Goal: Information Seeking & Learning: Stay updated

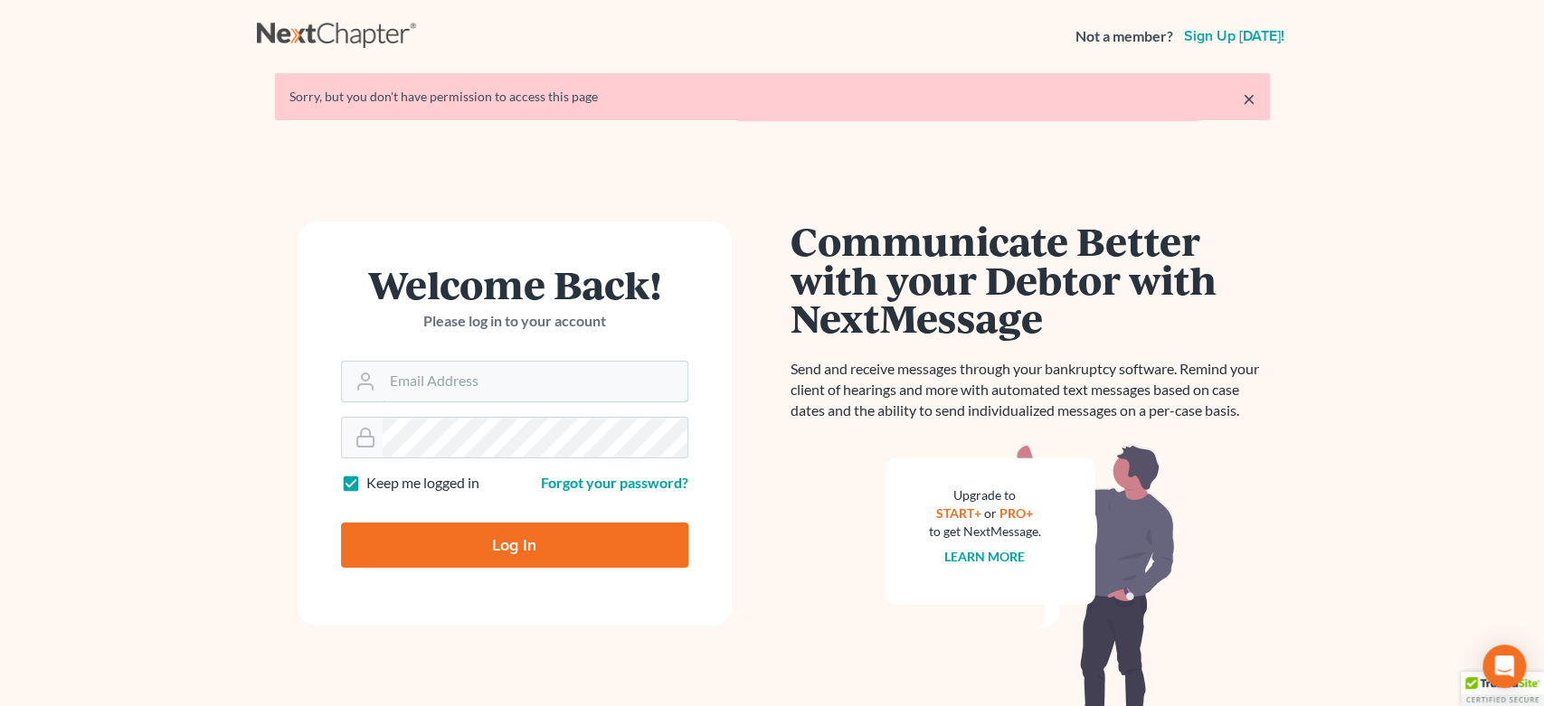
type input "legalstaff@harnagelaw.com"
click at [520, 553] on input "Log In" at bounding box center [514, 545] width 347 height 45
type input "Thinking..."
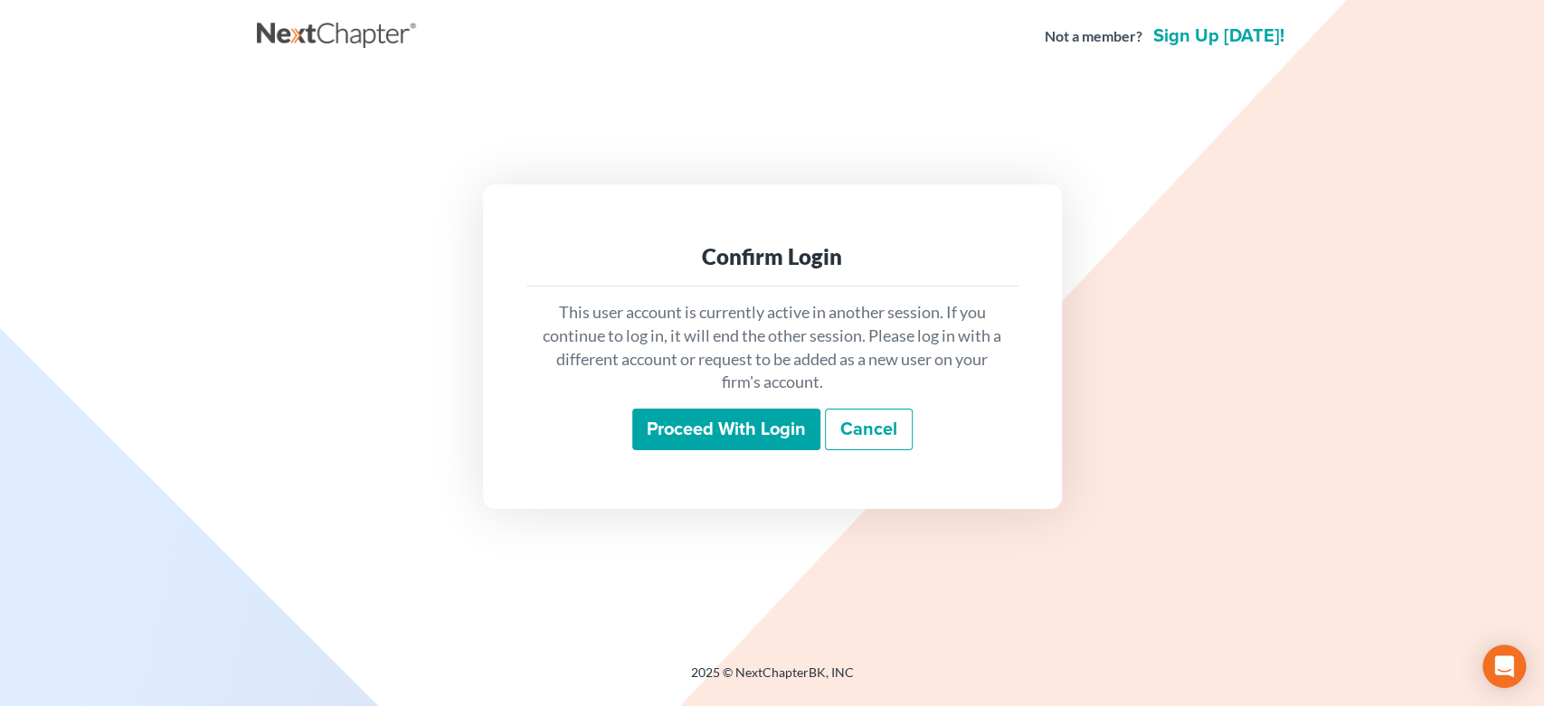
click at [703, 427] on input "Proceed with login" at bounding box center [726, 430] width 188 height 42
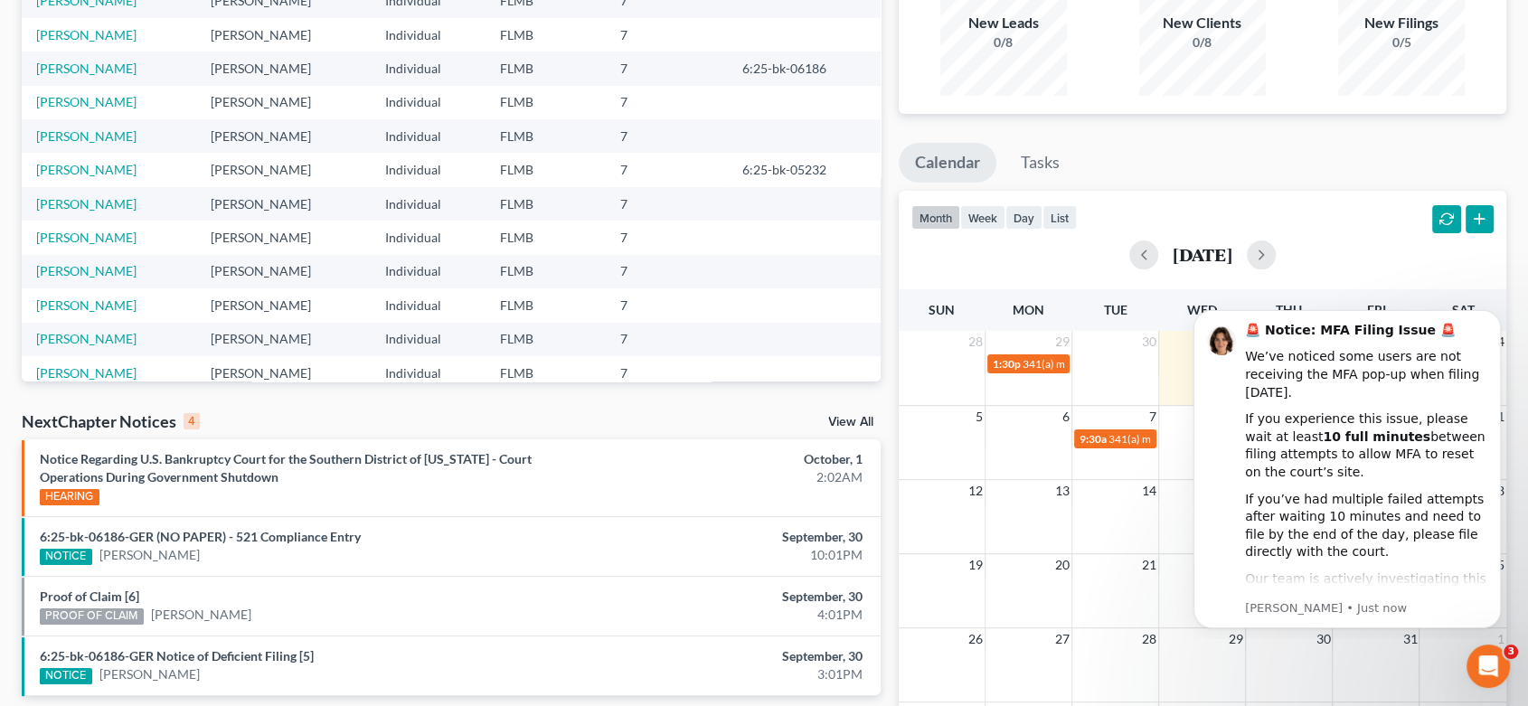
scroll to position [337, 0]
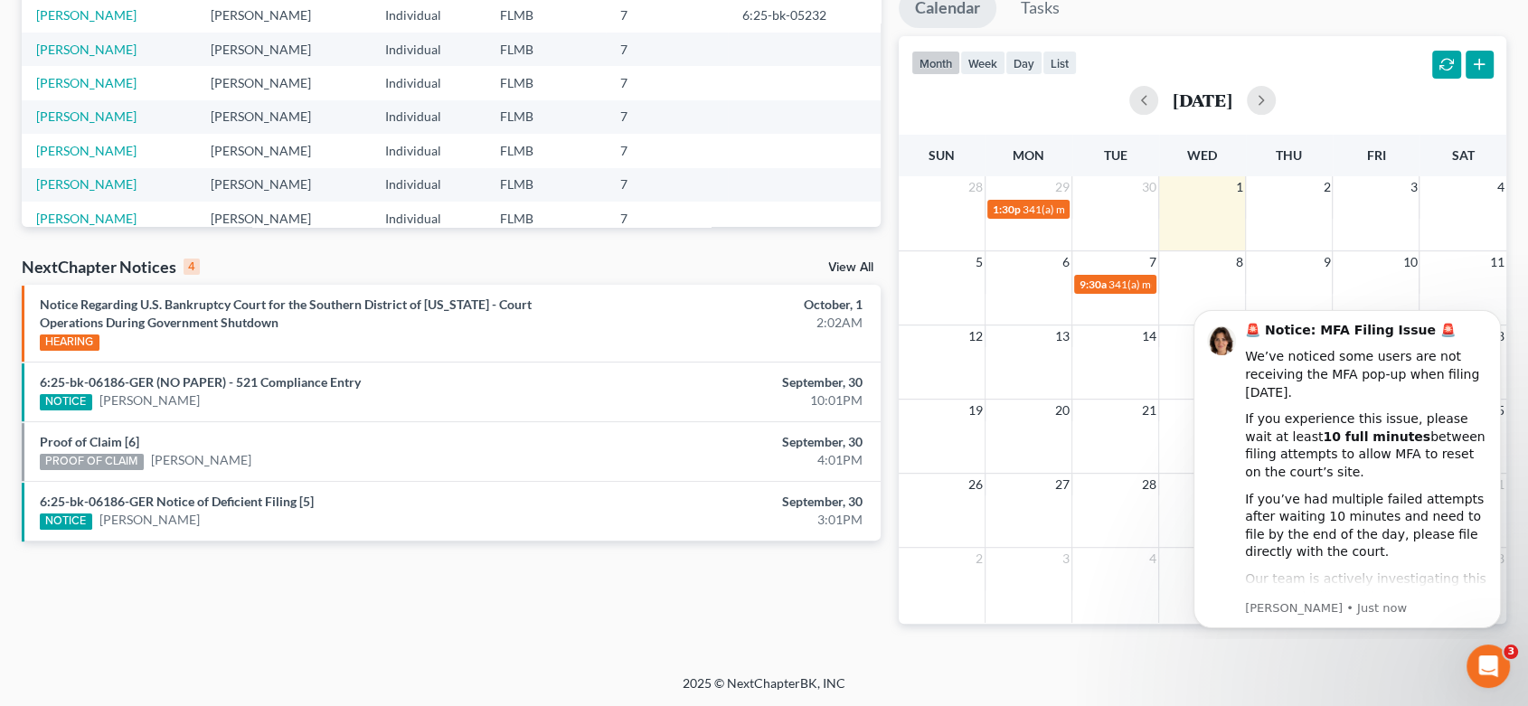
click at [847, 276] on div "View All" at bounding box center [854, 269] width 52 height 16
drag, startPoint x: 848, startPoint y: 269, endPoint x: 841, endPoint y: 288, distance: 21.2
click at [848, 268] on link "View All" at bounding box center [850, 267] width 45 height 13
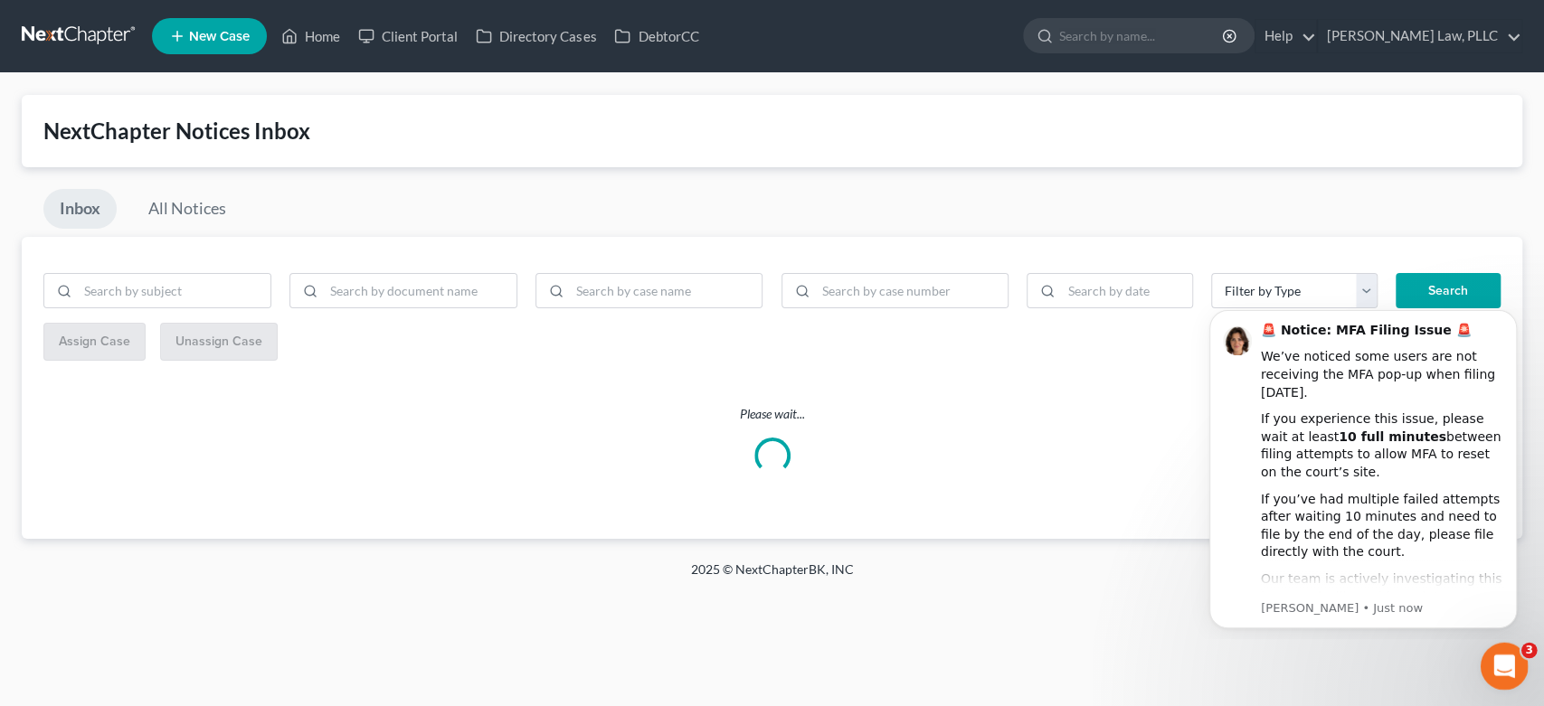
click at [1508, 652] on div "Open Intercom Messenger" at bounding box center [1501, 664] width 60 height 60
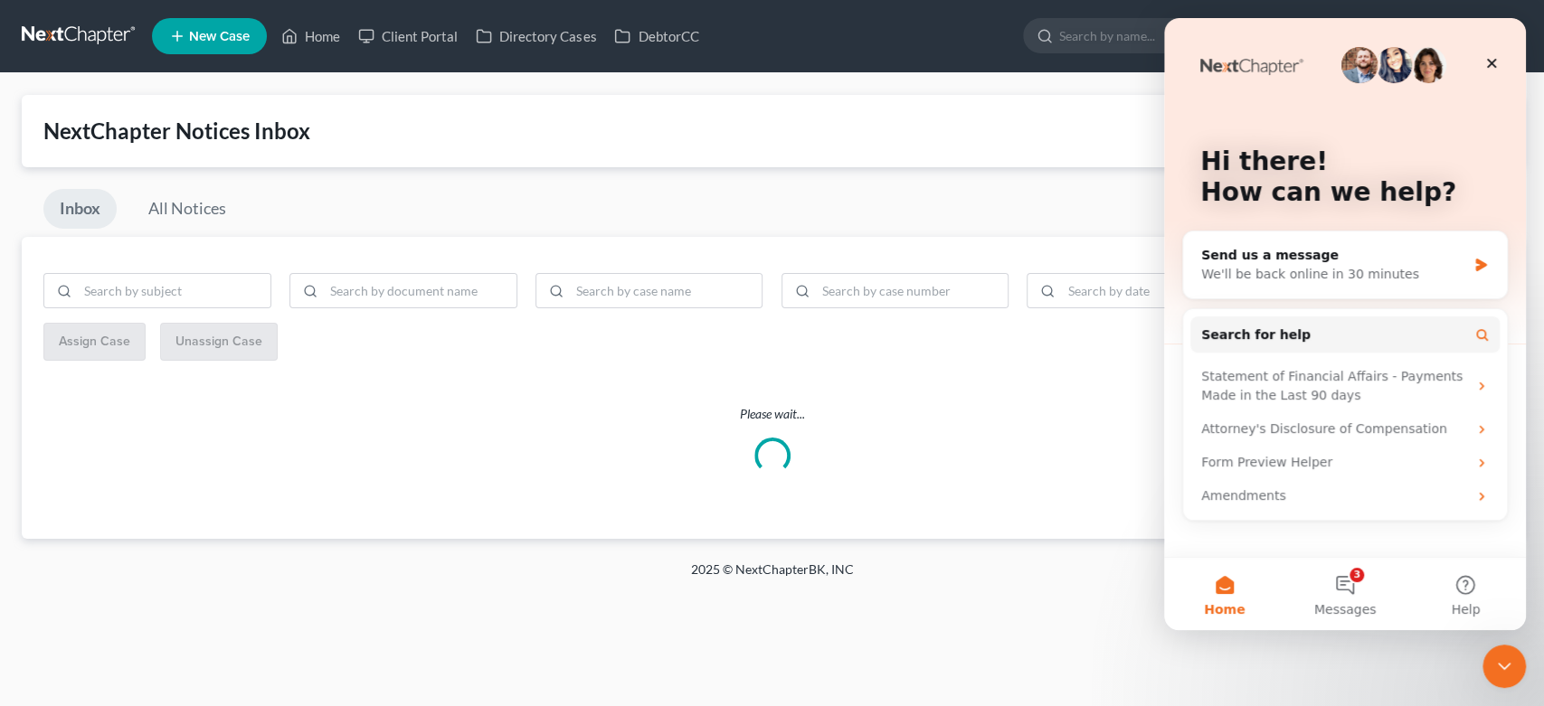
click at [1346, 591] on button "3 Messages" at bounding box center [1344, 594] width 120 height 72
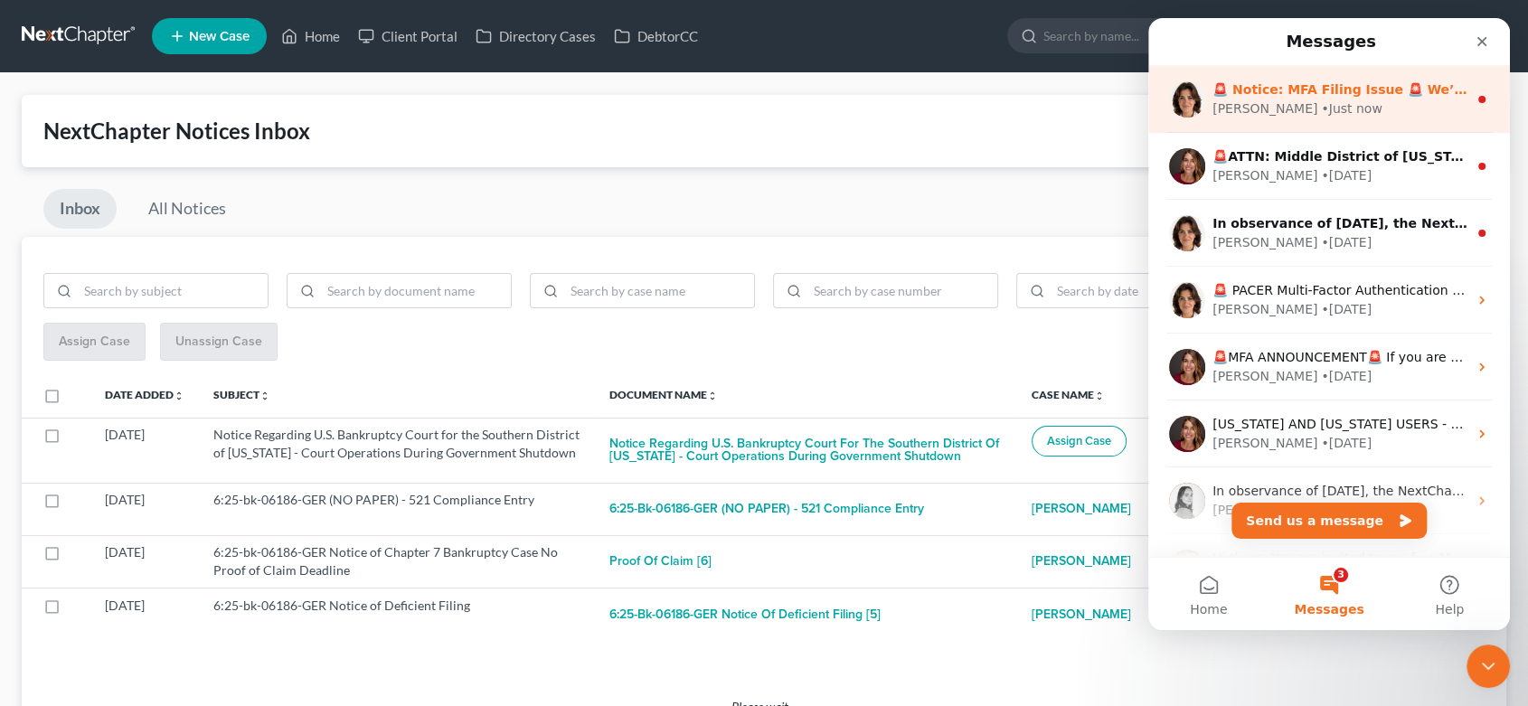
click at [1380, 107] on div "Emma • Just now" at bounding box center [1340, 108] width 255 height 19
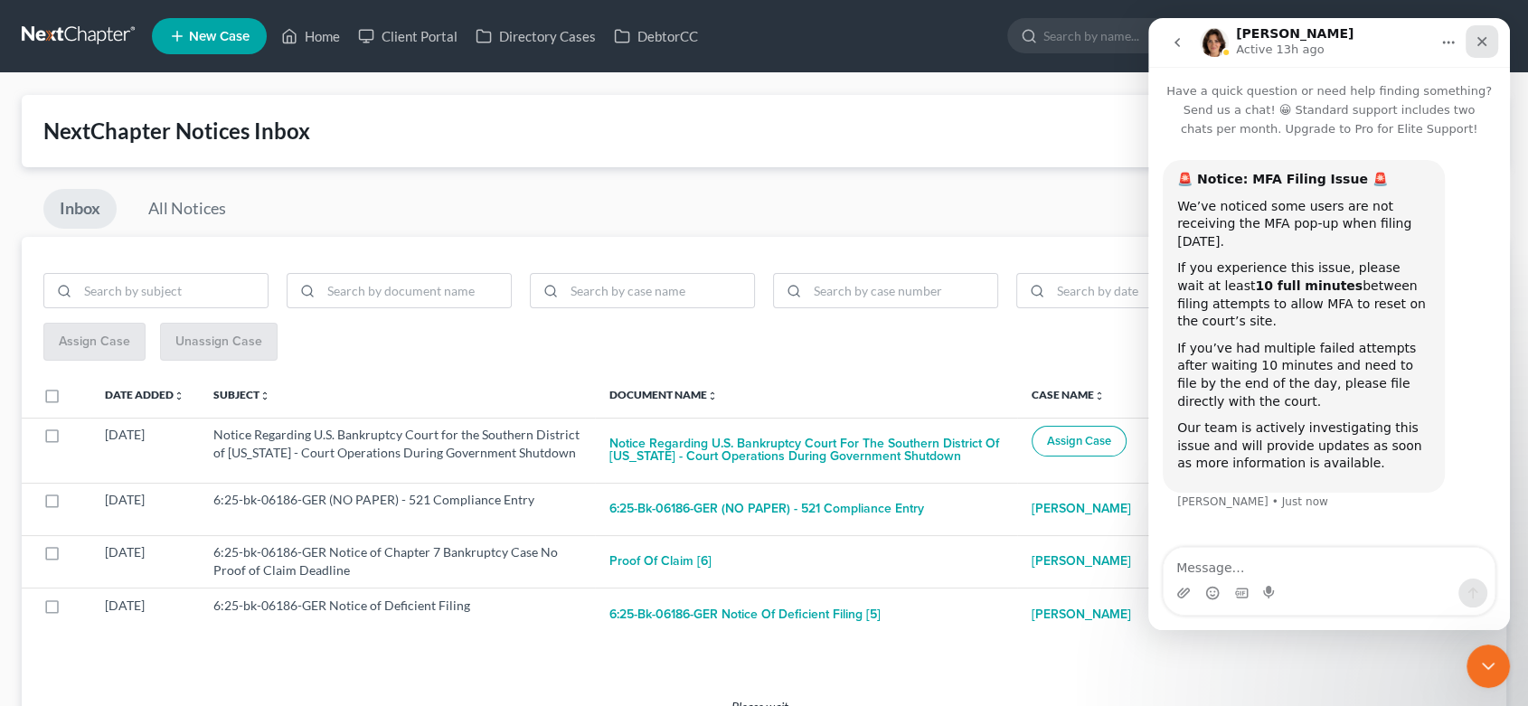
click at [1479, 46] on icon "Close" at bounding box center [1482, 41] width 14 height 14
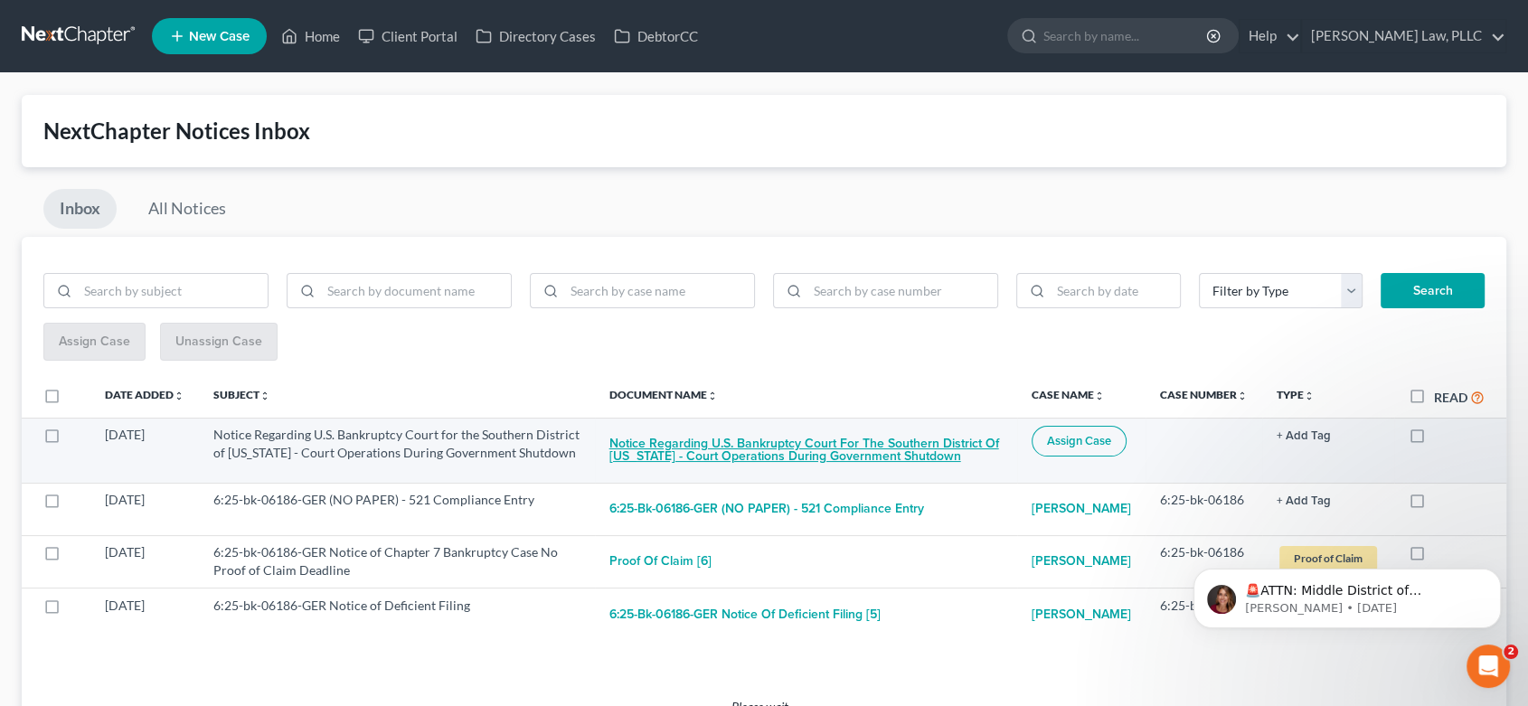
click at [752, 438] on button "Notice Regarding U.S. Bankruptcy Court for the Southern District of Florida - C…" at bounding box center [806, 450] width 393 height 49
checkbox input "true"
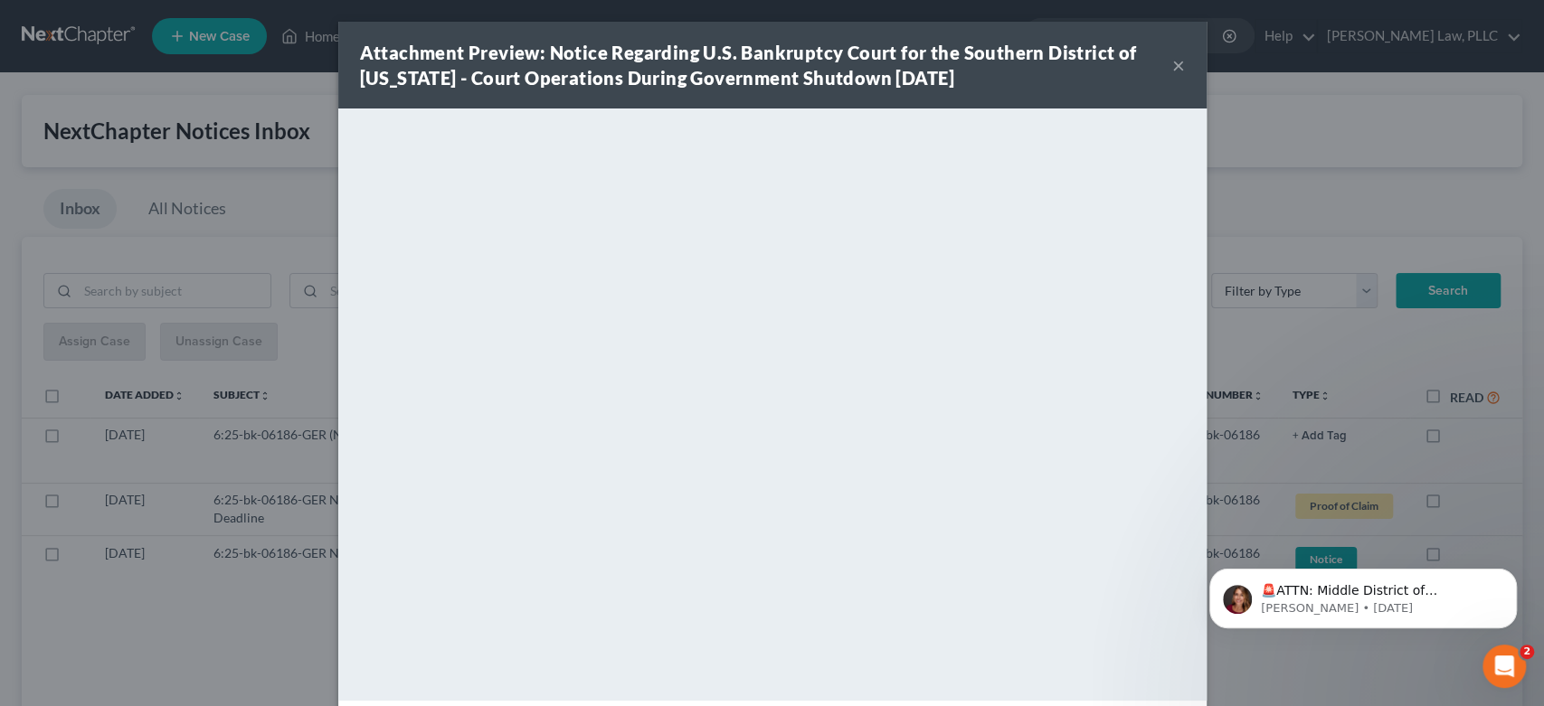
click at [1172, 71] on button "×" at bounding box center [1178, 65] width 13 height 22
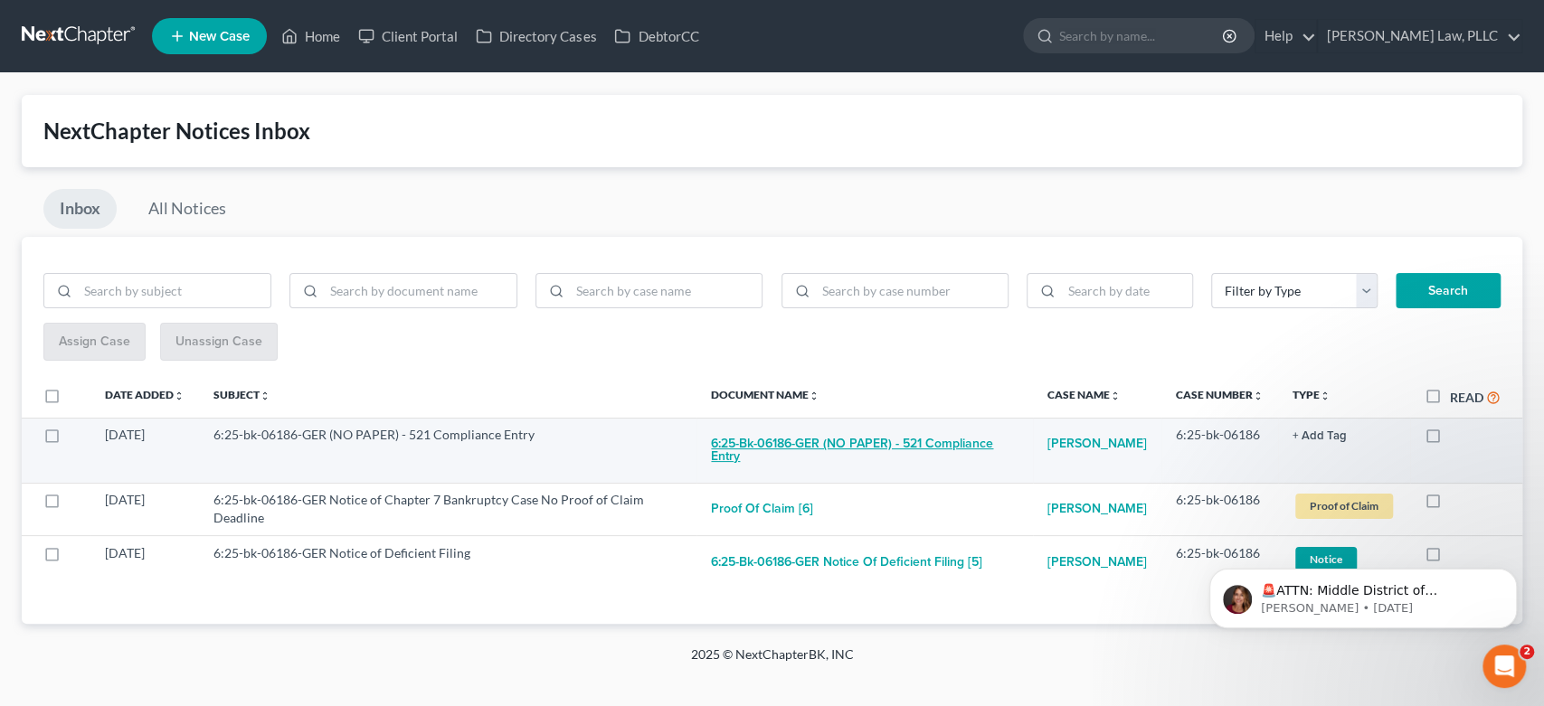
click at [754, 446] on button "6:25-bk-06186-GER (NO PAPER) - 521 Compliance Entry" at bounding box center [864, 450] width 307 height 49
checkbox input "true"
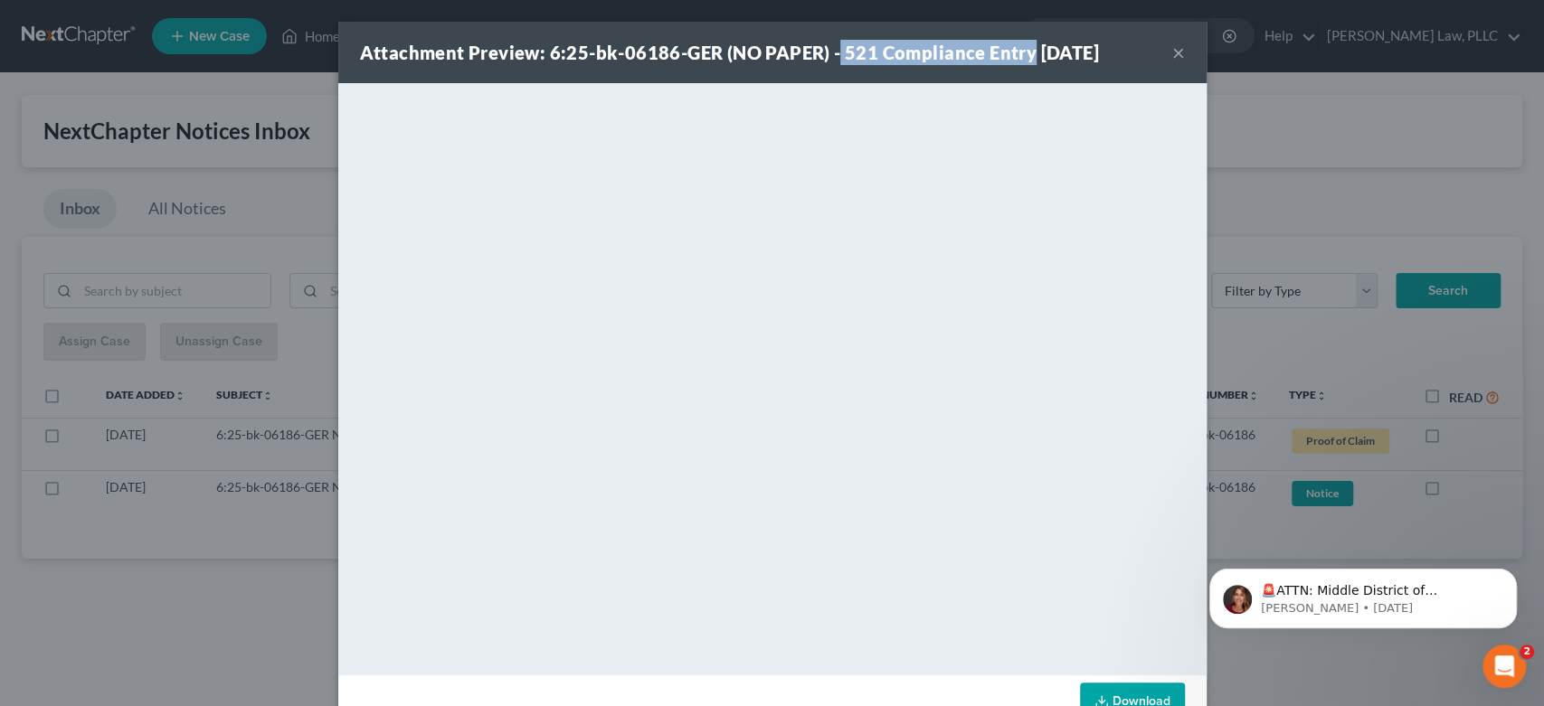
drag, startPoint x: 826, startPoint y: 44, endPoint x: 1022, endPoint y: 40, distance: 196.3
click at [1022, 40] on div "Attachment Preview: 6:25-bk-06186-GER (NO PAPER) - 521 Compliance Entry 09/30/2…" at bounding box center [729, 52] width 739 height 25
copy strong "521 Compliance Entry"
click at [1172, 61] on button "×" at bounding box center [1178, 53] width 13 height 22
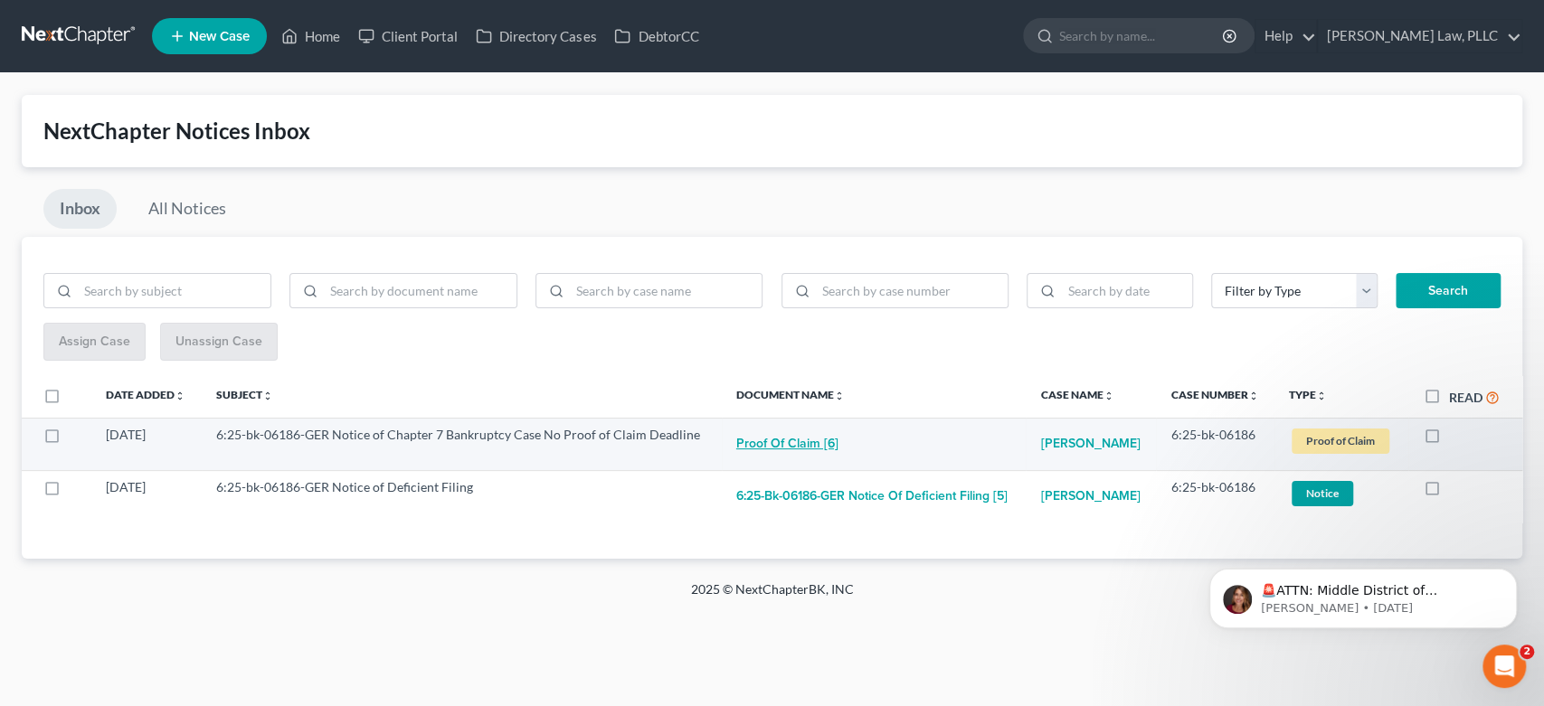
click at [797, 448] on button "Proof of Claim [6]" at bounding box center [787, 444] width 102 height 36
checkbox input "true"
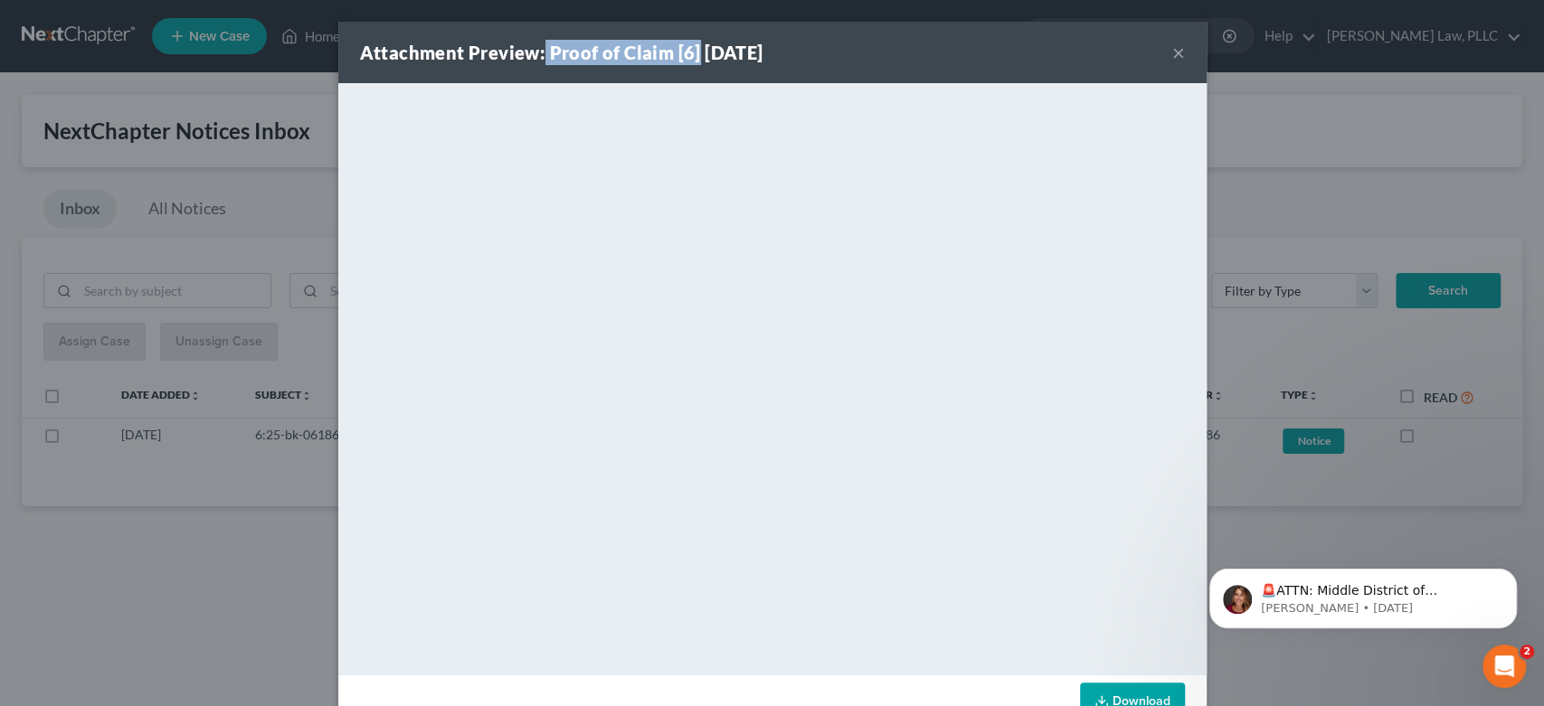
drag, startPoint x: 535, startPoint y: 52, endPoint x: 686, endPoint y: 56, distance: 151.1
click at [686, 56] on strong "Attachment Preview: Proof of Claim [6] 09/30/2025" at bounding box center [561, 53] width 403 height 22
copy strong "Proof of Claim [6]"
click at [1177, 62] on div "Attachment Preview: Proof of Claim [6] 09/30/2025 ×" at bounding box center [772, 52] width 868 height 61
click at [1174, 56] on button "×" at bounding box center [1178, 53] width 13 height 22
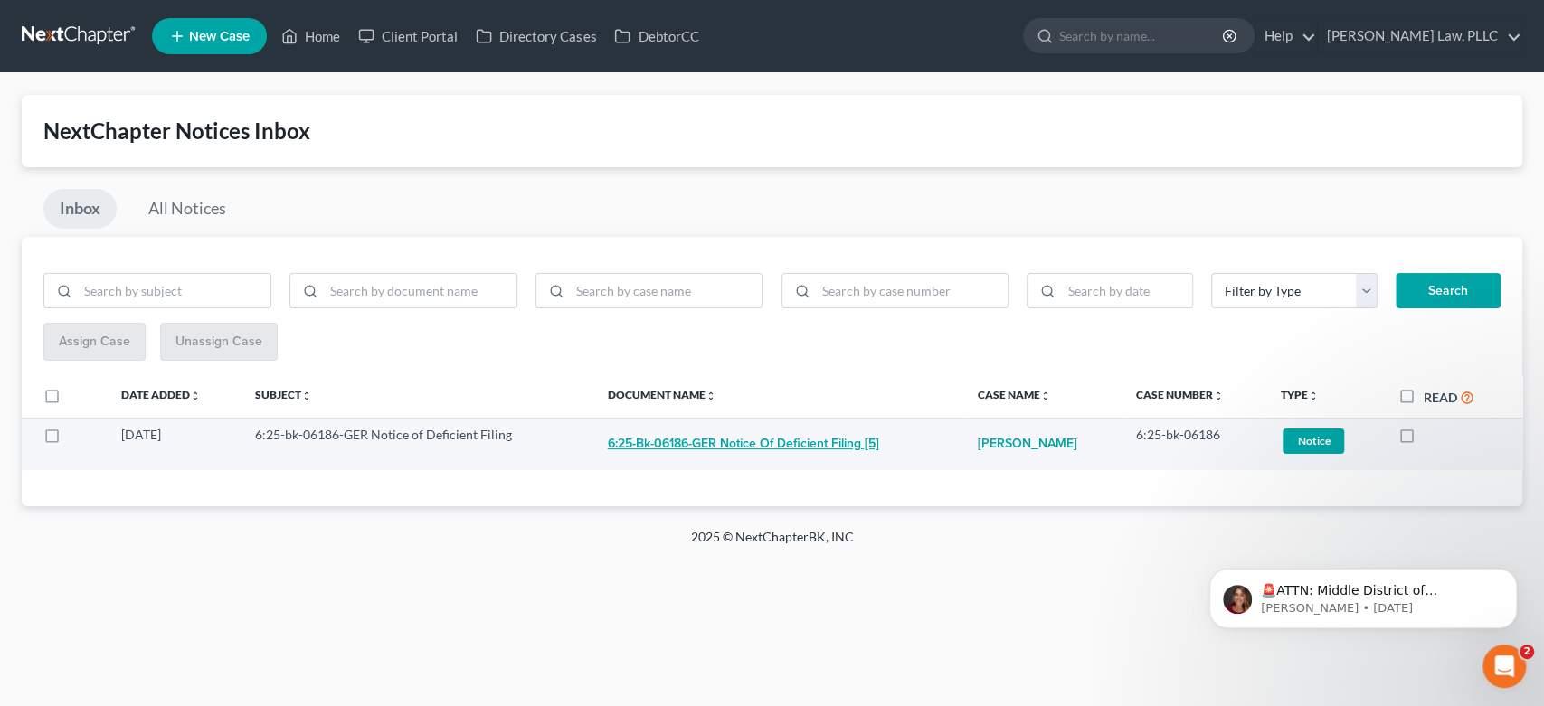
click at [720, 447] on button "6:25-bk-06186-GER Notice of Deficient Filing [5]" at bounding box center [743, 444] width 271 height 36
checkbox input "true"
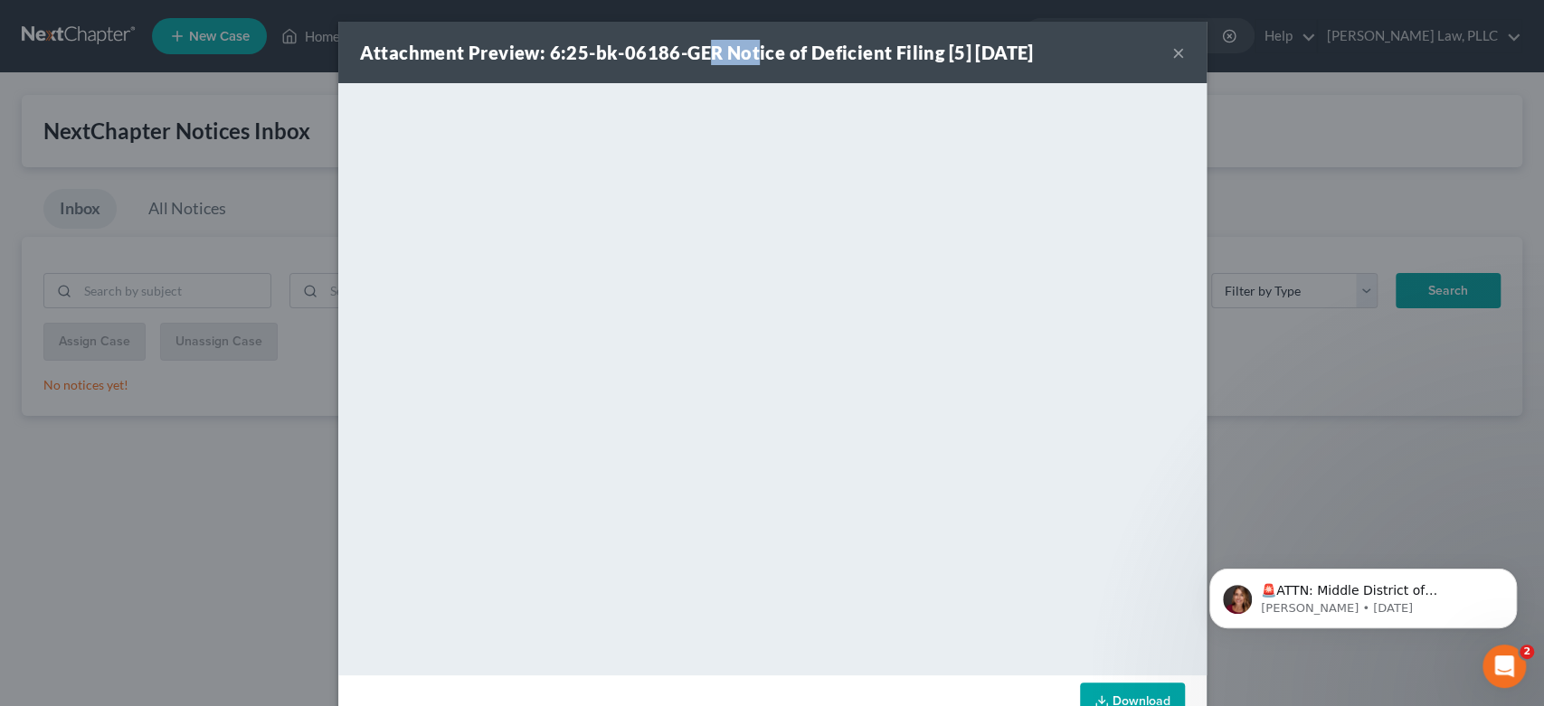
drag, startPoint x: 700, startPoint y: 53, endPoint x: 749, endPoint y: 52, distance: 48.9
click at [749, 52] on strong "Attachment Preview: 6:25-bk-06186-GER Notice of Deficient Filing [5] 09/30/2025" at bounding box center [697, 53] width 674 height 22
drag, startPoint x: 752, startPoint y: 48, endPoint x: 851, endPoint y: 39, distance: 99.0
click at [756, 48] on strong "Attachment Preview: 6:25-bk-06186-GER Notice of Deficient Filing [5] 09/30/2025" at bounding box center [697, 53] width 674 height 22
drag, startPoint x: 956, startPoint y: 43, endPoint x: 721, endPoint y: 48, distance: 235.2
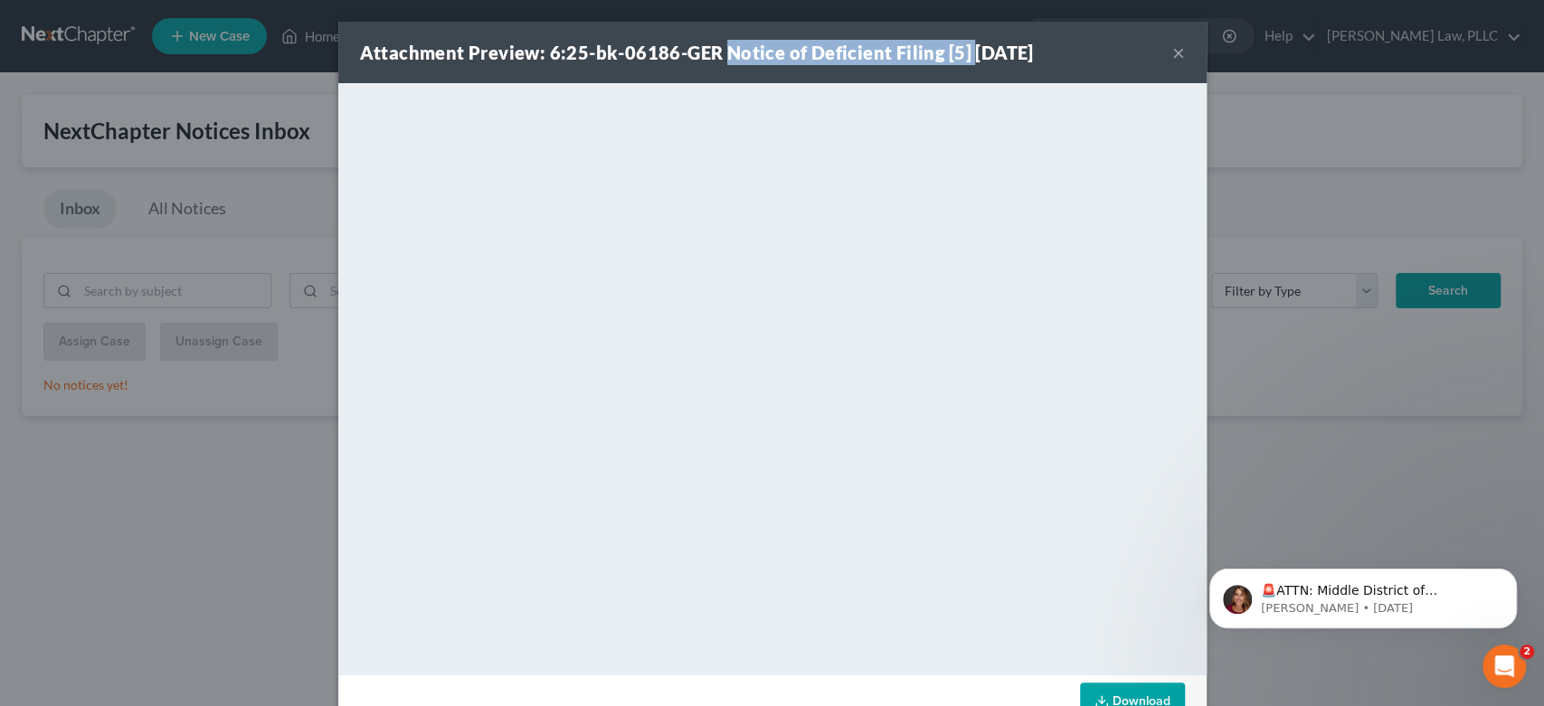
click at [716, 48] on strong "Attachment Preview: 6:25-bk-06186-GER Notice of Deficient Filing [5] 09/30/2025" at bounding box center [697, 53] width 674 height 22
copy strong "Notice of Deficient Filing [5]"
click at [1172, 63] on button "×" at bounding box center [1178, 53] width 13 height 22
